Goal: Navigation & Orientation: Find specific page/section

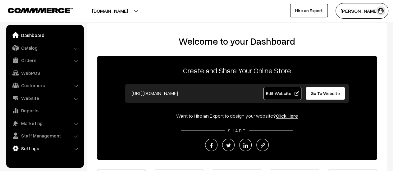
click at [37, 149] on link "Settings" at bounding box center [45, 148] width 74 height 11
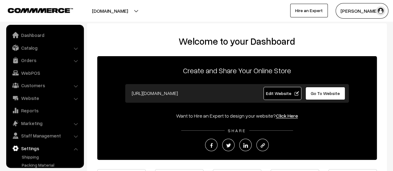
scroll to position [39, 0]
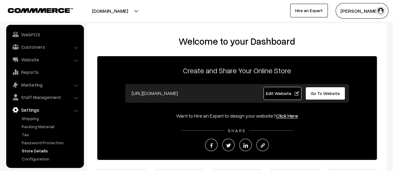
click at [39, 149] on link "Store Details" at bounding box center [51, 151] width 62 height 7
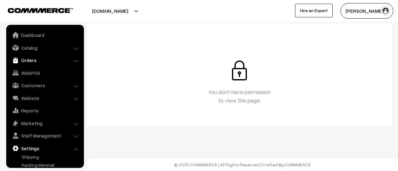
click at [29, 57] on link "Orders" at bounding box center [45, 60] width 74 height 11
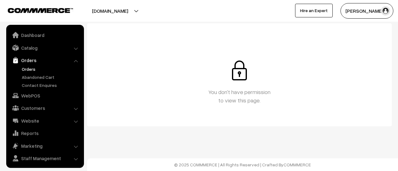
click at [30, 67] on link "Orders" at bounding box center [51, 69] width 62 height 7
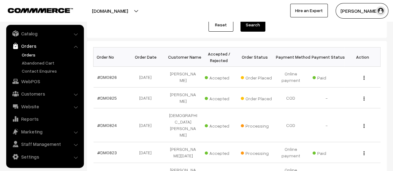
scroll to position [79, 0]
